Goal: Information Seeking & Learning: Learn about a topic

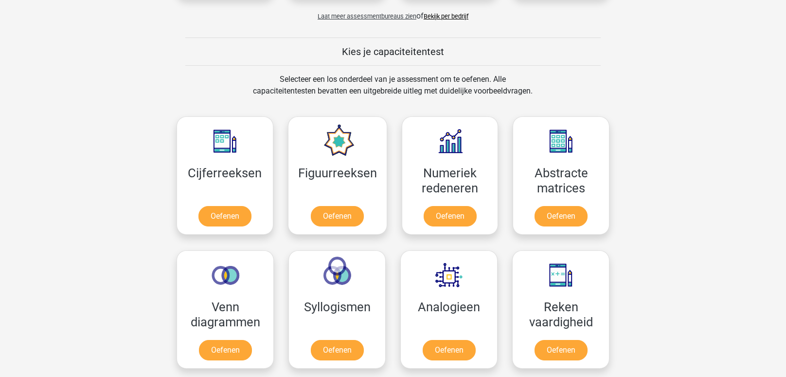
scroll to position [341, 0]
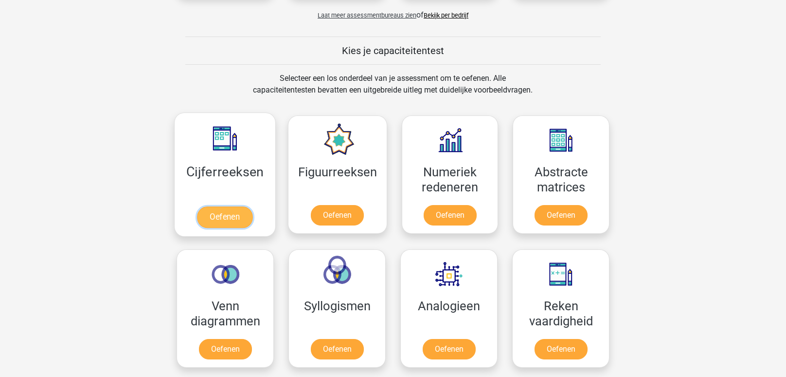
click at [238, 210] on link "Oefenen" at bounding box center [224, 216] width 55 height 21
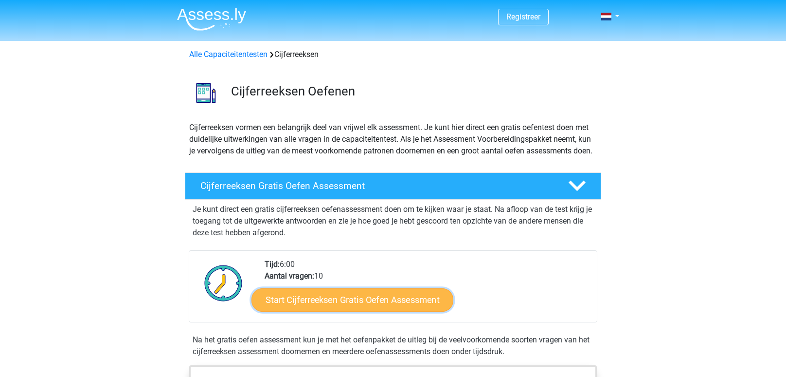
click at [314, 307] on link "Start Cijferreeksen Gratis Oefen Assessment" at bounding box center [353, 298] width 202 height 23
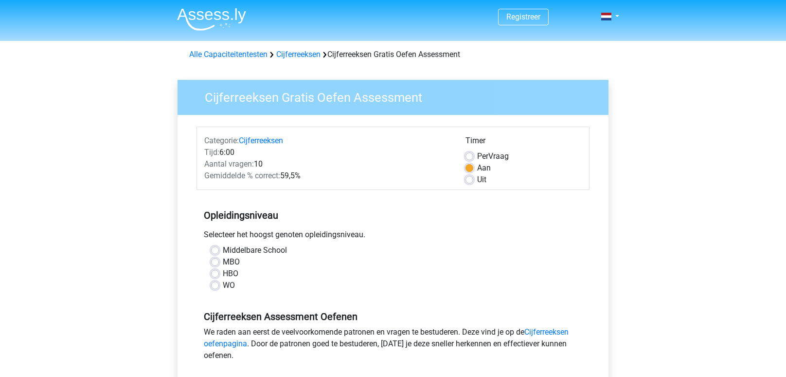
click at [219, 261] on div "MBO" at bounding box center [393, 262] width 364 height 12
click at [223, 261] on label "MBO" at bounding box center [231, 262] width 17 height 12
click at [217, 261] on input "MBO" at bounding box center [215, 261] width 8 height 10
radio input "true"
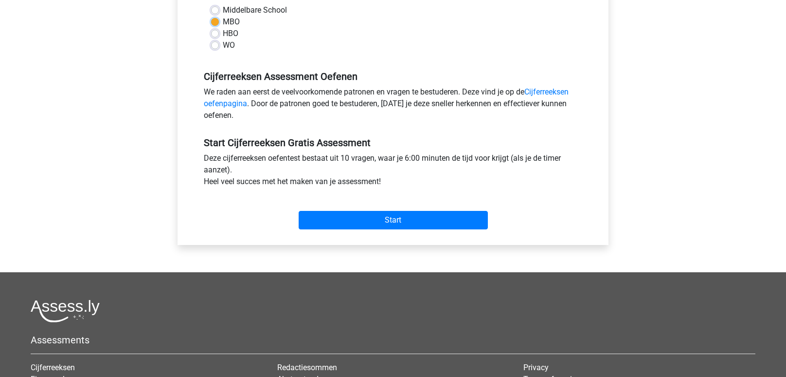
scroll to position [238, 0]
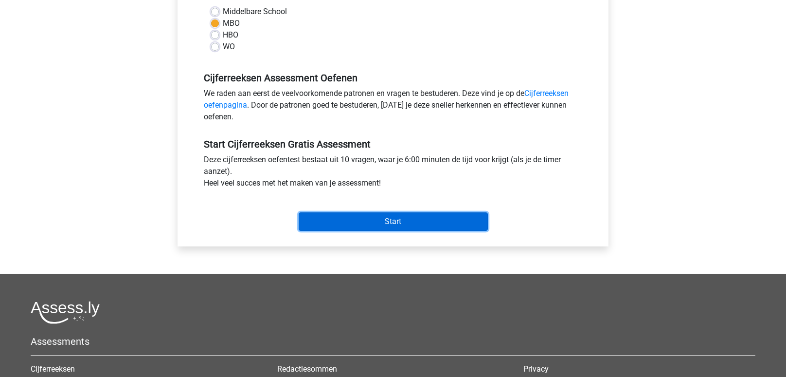
click at [324, 228] on input "Start" at bounding box center [393, 221] width 189 height 18
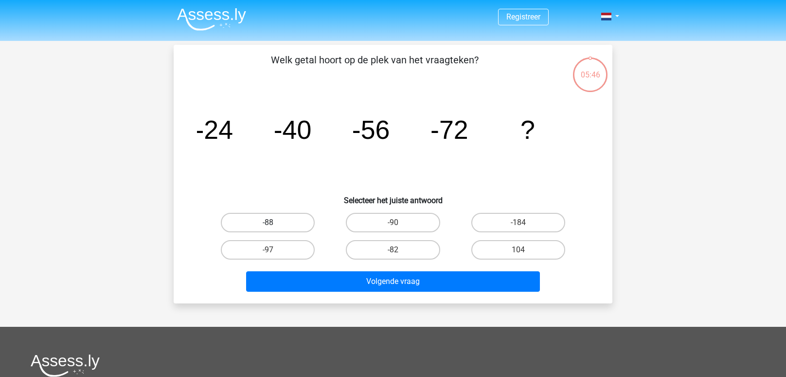
click at [297, 219] on label "-88" at bounding box center [268, 222] width 94 height 19
click at [274, 222] on input "-88" at bounding box center [271, 225] width 6 height 6
radio input "true"
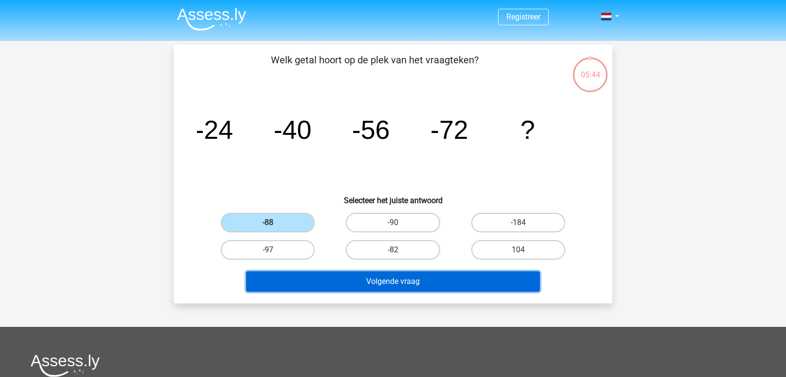
click at [357, 287] on button "Volgende vraag" at bounding box center [393, 281] width 294 height 20
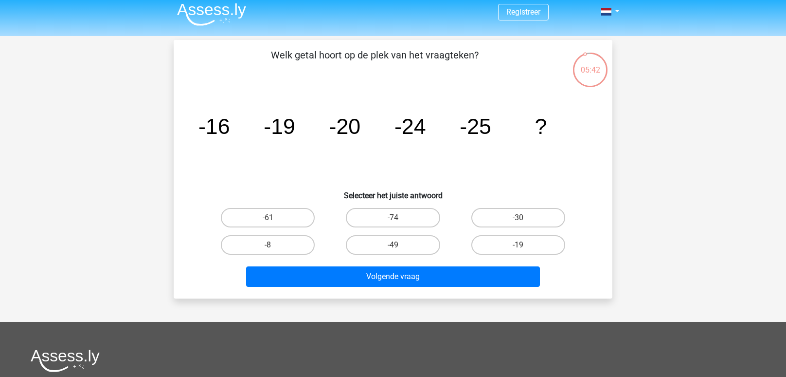
scroll to position [3, 0]
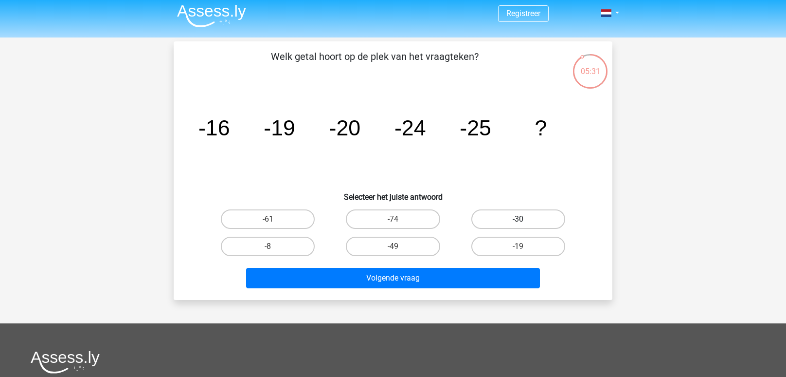
click at [483, 226] on label "-30" at bounding box center [518, 218] width 94 height 19
click at [518, 225] on input "-30" at bounding box center [521, 222] width 6 height 6
radio input "true"
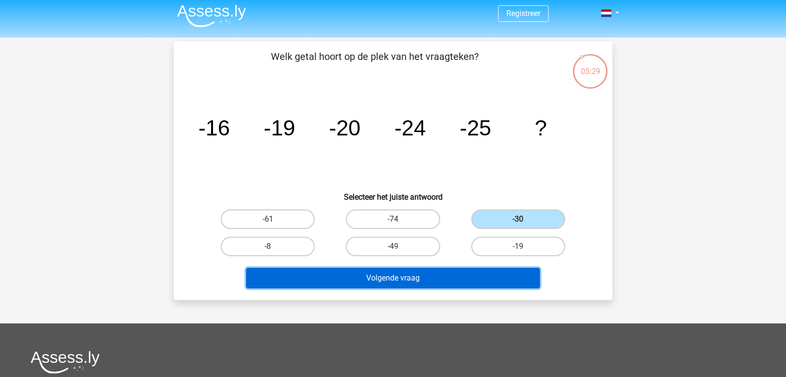
click at [411, 283] on button "Volgende vraag" at bounding box center [393, 278] width 294 height 20
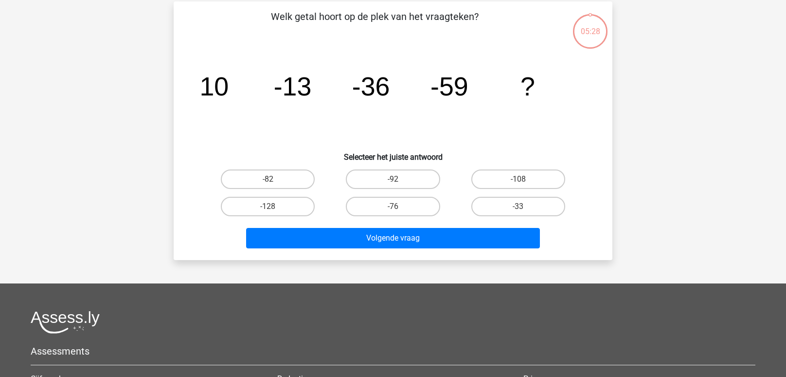
scroll to position [45, 0]
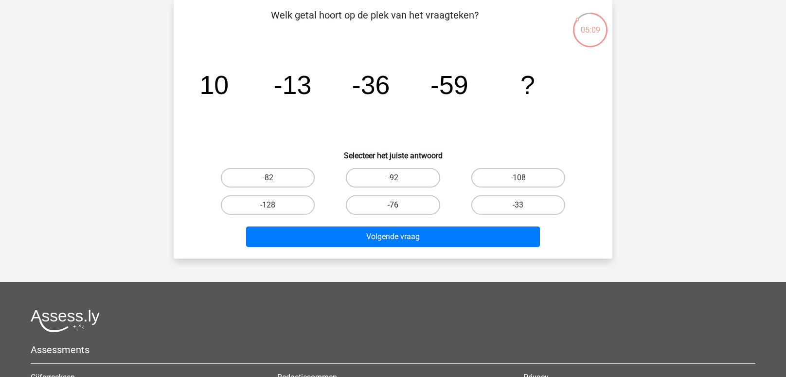
click at [422, 198] on label "-76" at bounding box center [393, 204] width 94 height 19
click at [399, 205] on input "-76" at bounding box center [396, 208] width 6 height 6
radio input "true"
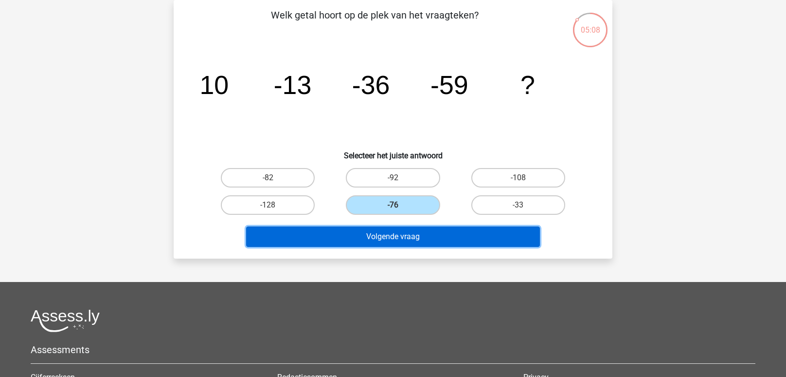
click at [412, 243] on button "Volgende vraag" at bounding box center [393, 236] width 294 height 20
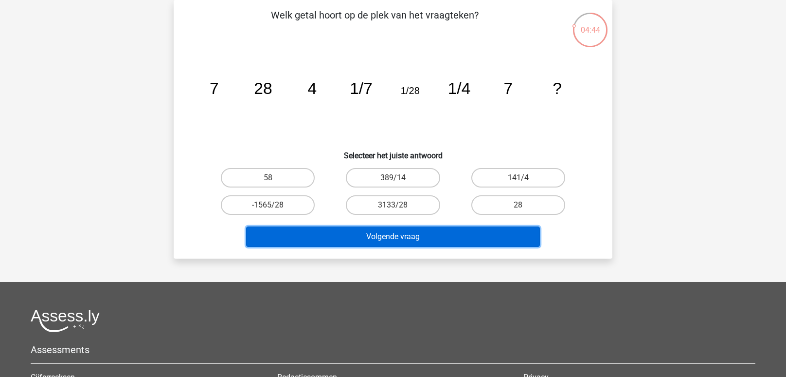
click at [412, 243] on button "Volgende vraag" at bounding box center [393, 236] width 294 height 20
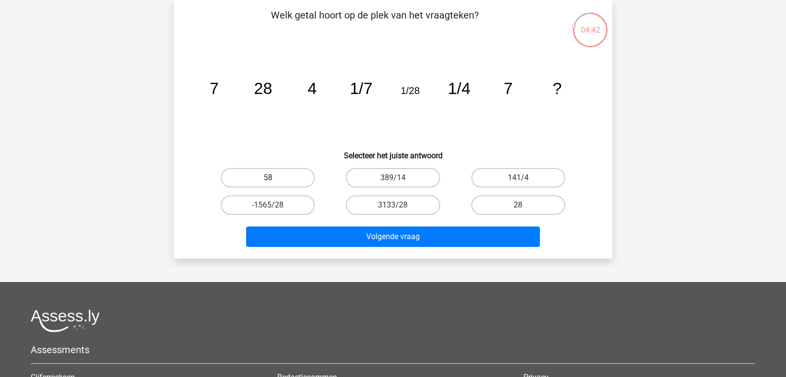
click at [298, 176] on label "58" at bounding box center [268, 177] width 94 height 19
click at [274, 178] on input "58" at bounding box center [271, 181] width 6 height 6
radio input "true"
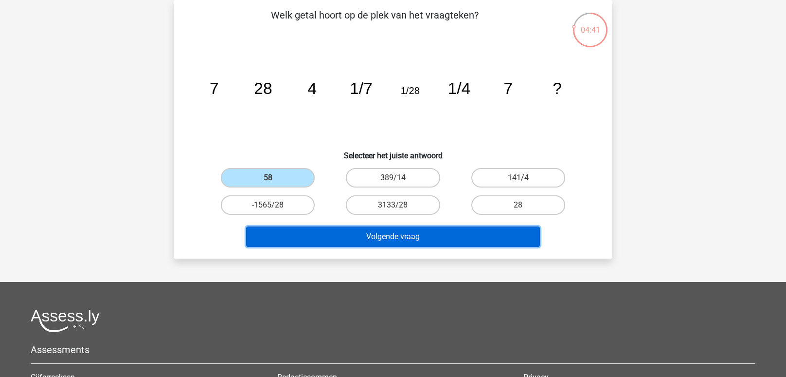
click at [318, 241] on button "Volgende vraag" at bounding box center [393, 236] width 294 height 20
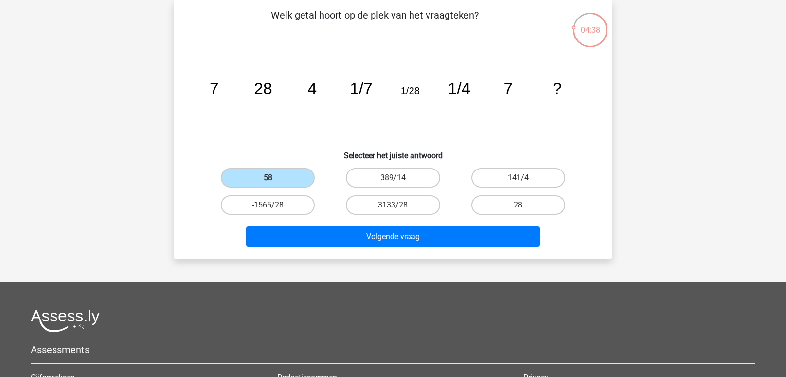
click at [269, 182] on input "58" at bounding box center [271, 181] width 6 height 6
click at [271, 178] on input "58" at bounding box center [271, 181] width 6 height 6
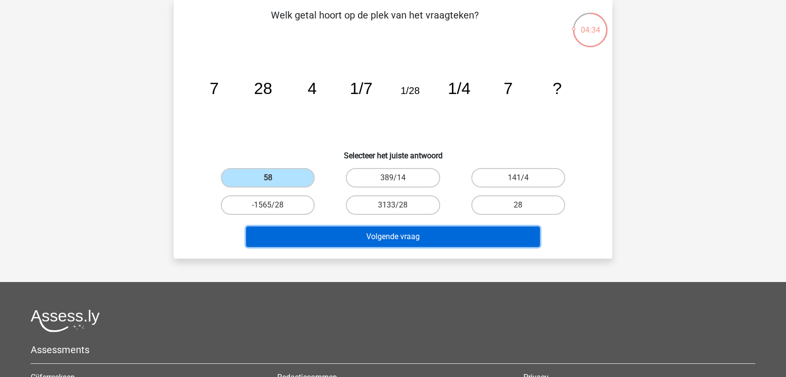
click at [290, 239] on button "Volgende vraag" at bounding box center [393, 236] width 294 height 20
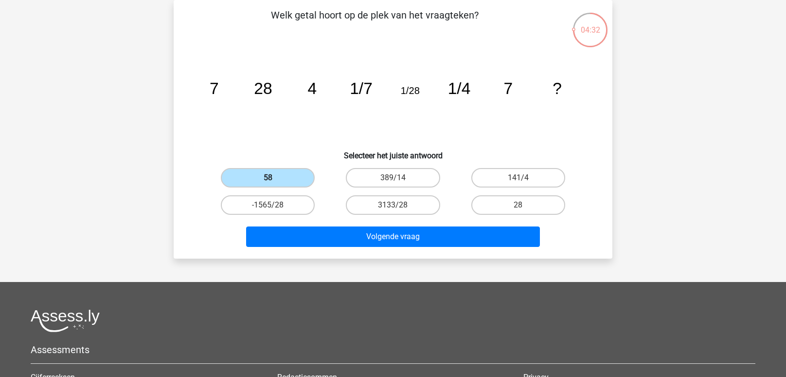
click at [279, 172] on label "58" at bounding box center [268, 177] width 94 height 19
click at [274, 178] on input "58" at bounding box center [271, 181] width 6 height 6
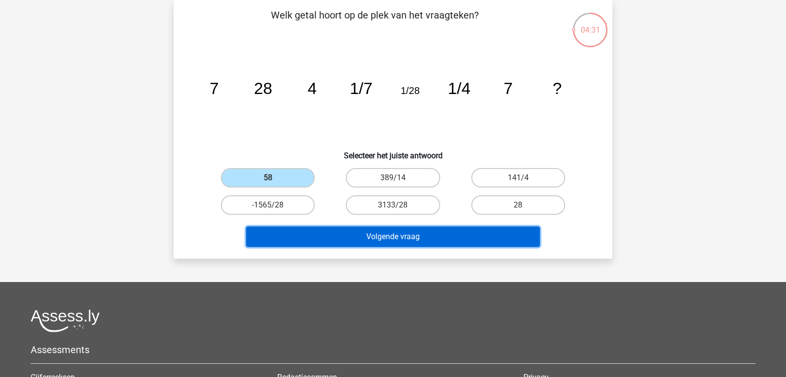
click at [285, 231] on button "Volgende vraag" at bounding box center [393, 236] width 294 height 20
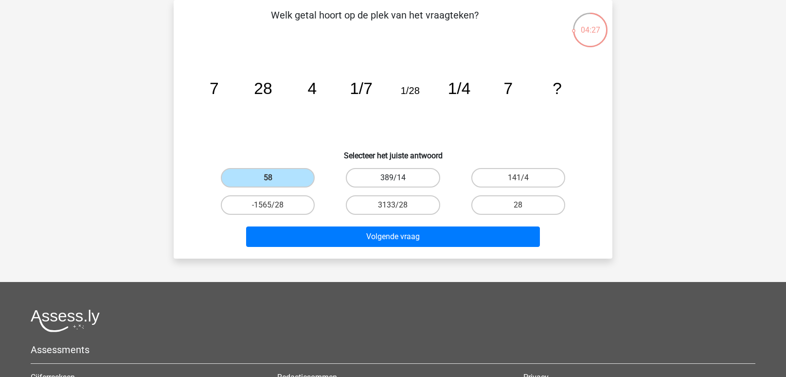
click at [376, 184] on label "389/14" at bounding box center [393, 177] width 94 height 19
click at [393, 184] on input "389/14" at bounding box center [396, 181] width 6 height 6
radio input "true"
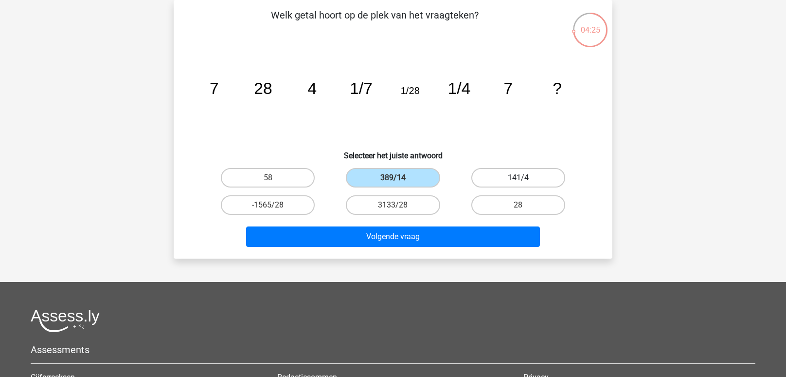
click at [481, 171] on label "141/4" at bounding box center [518, 177] width 94 height 19
click at [518, 178] on input "141/4" at bounding box center [521, 181] width 6 height 6
radio input "true"
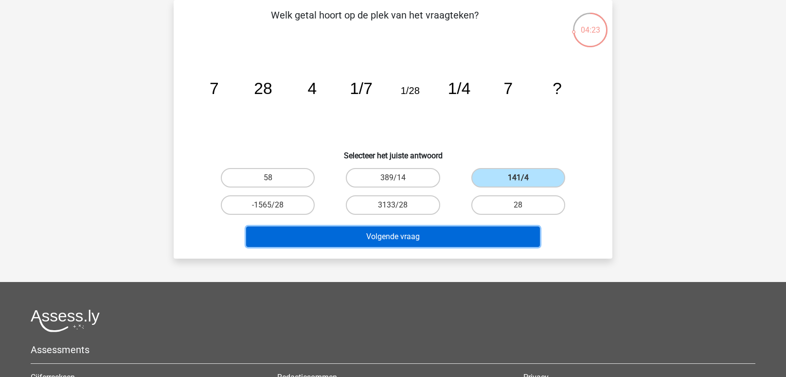
click at [435, 229] on button "Volgende vraag" at bounding box center [393, 236] width 294 height 20
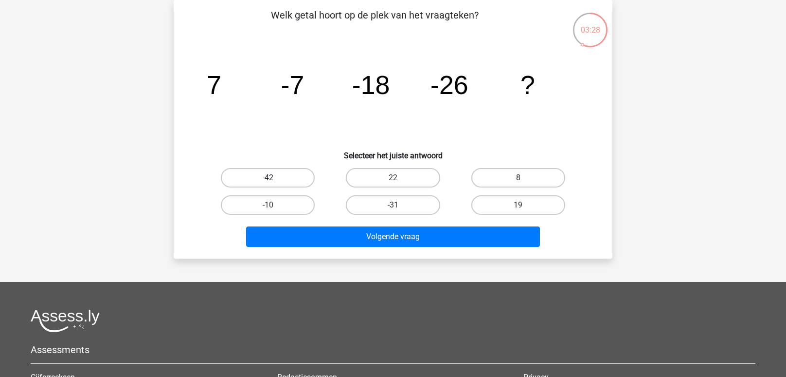
click at [290, 171] on label "-42" at bounding box center [268, 177] width 94 height 19
click at [274, 178] on input "-42" at bounding box center [271, 181] width 6 height 6
radio input "true"
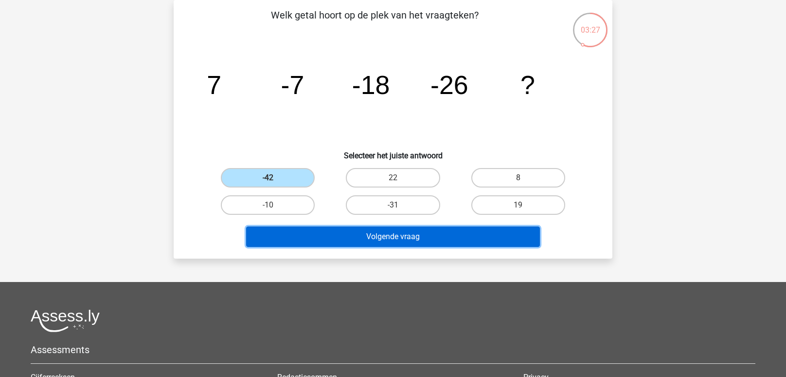
click at [330, 244] on button "Volgende vraag" at bounding box center [393, 236] width 294 height 20
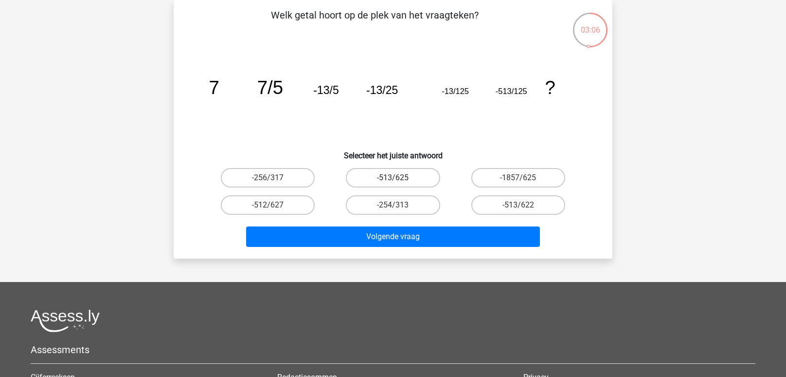
click at [362, 181] on label "-513/625" at bounding box center [393, 177] width 94 height 19
click at [393, 181] on input "-513/625" at bounding box center [396, 181] width 6 height 6
radio input "true"
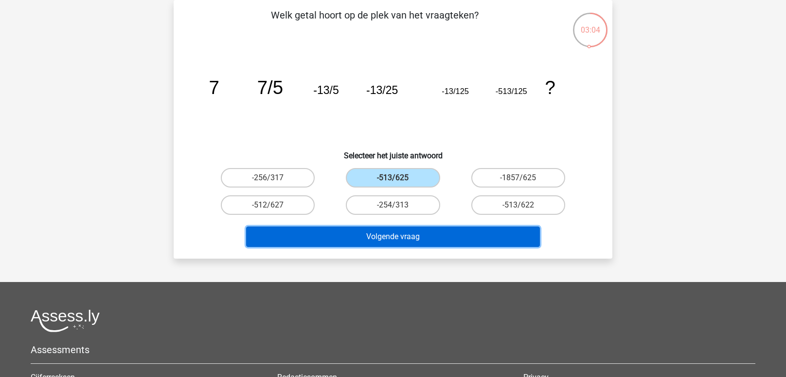
click at [358, 228] on button "Volgende vraag" at bounding box center [393, 236] width 294 height 20
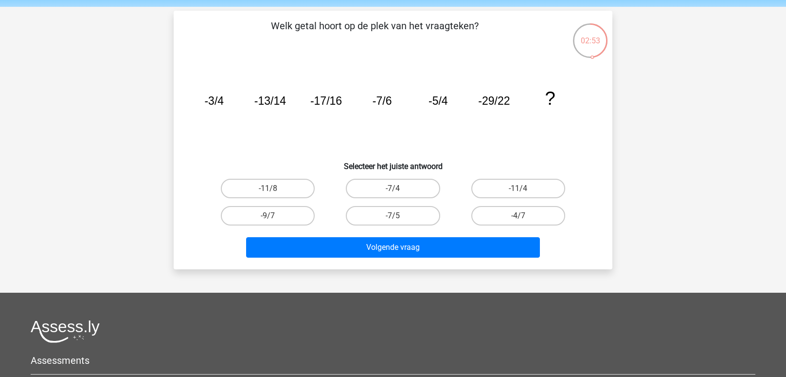
scroll to position [36, 0]
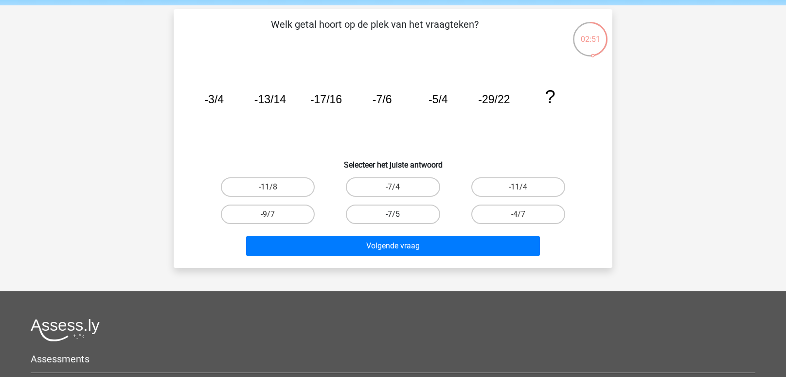
click at [371, 216] on label "-7/5" at bounding box center [393, 213] width 94 height 19
click at [393, 216] on input "-7/5" at bounding box center [396, 217] width 6 height 6
radio input "true"
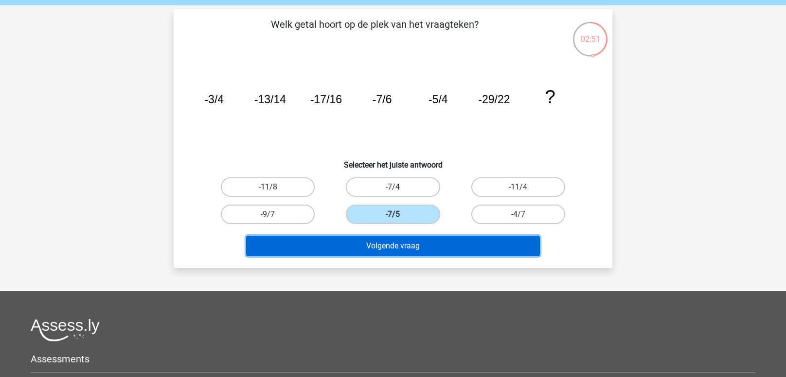
click at [363, 241] on button "Volgende vraag" at bounding box center [393, 245] width 294 height 20
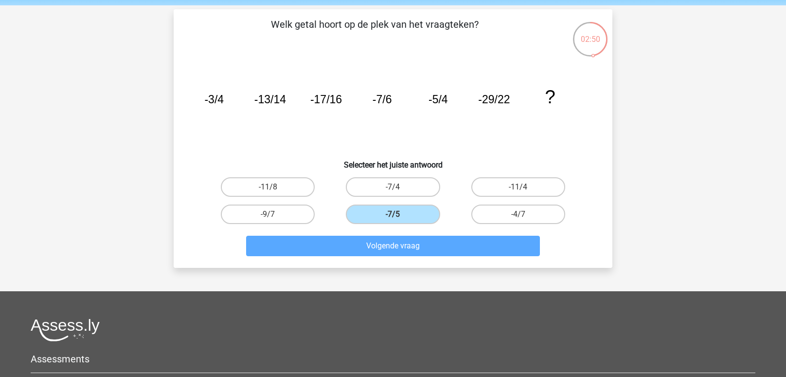
scroll to position [45, 0]
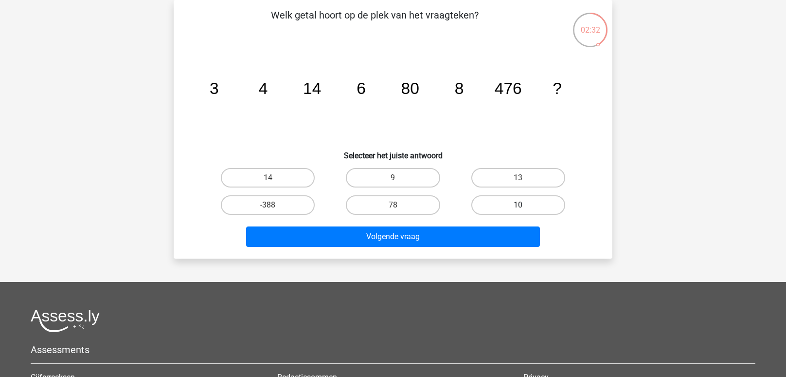
click at [501, 206] on label "10" at bounding box center [518, 204] width 94 height 19
click at [518, 206] on input "10" at bounding box center [521, 208] width 6 height 6
radio input "true"
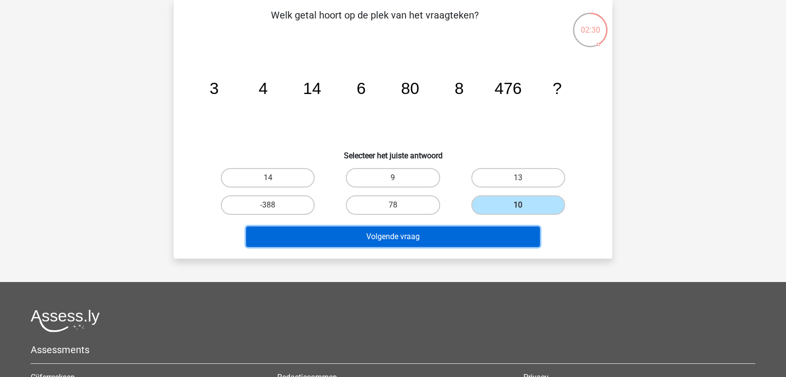
click at [481, 231] on button "Volgende vraag" at bounding box center [393, 236] width 294 height 20
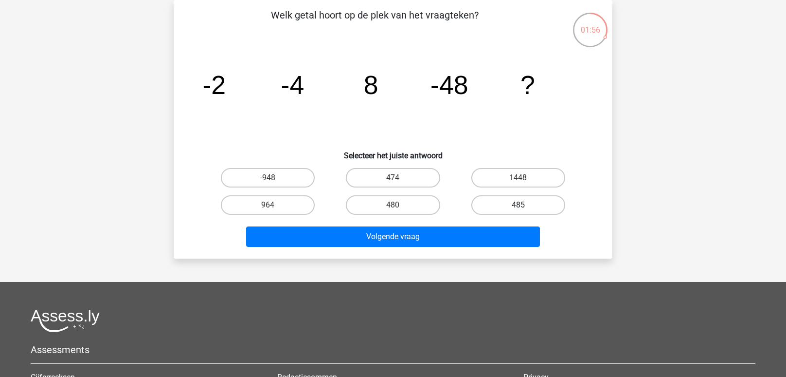
click at [485, 209] on label "485" at bounding box center [518, 204] width 94 height 19
click at [518, 209] on input "485" at bounding box center [521, 208] width 6 height 6
radio input "true"
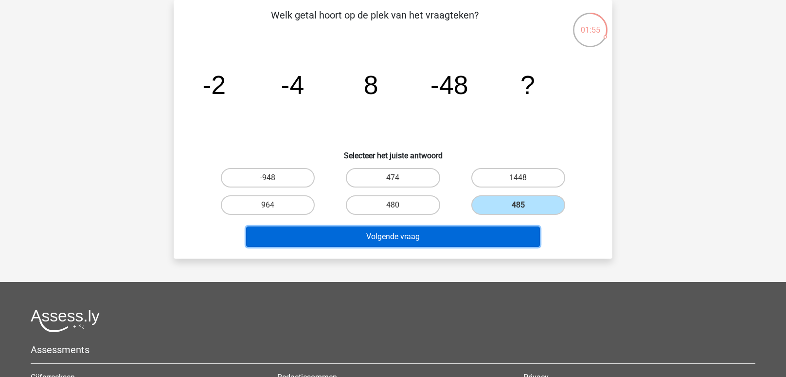
click at [470, 236] on button "Volgende vraag" at bounding box center [393, 236] width 294 height 20
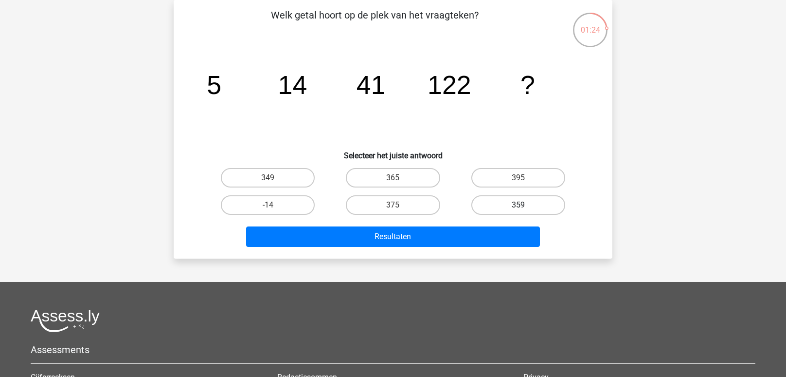
click at [483, 209] on label "359" at bounding box center [518, 204] width 94 height 19
click at [518, 209] on input "359" at bounding box center [521, 208] width 6 height 6
radio input "true"
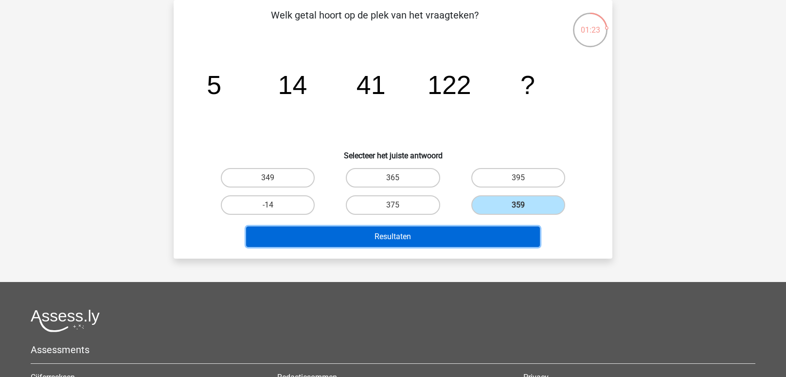
click at [464, 243] on button "Resultaten" at bounding box center [393, 236] width 294 height 20
